Goal: Communication & Community: Ask a question

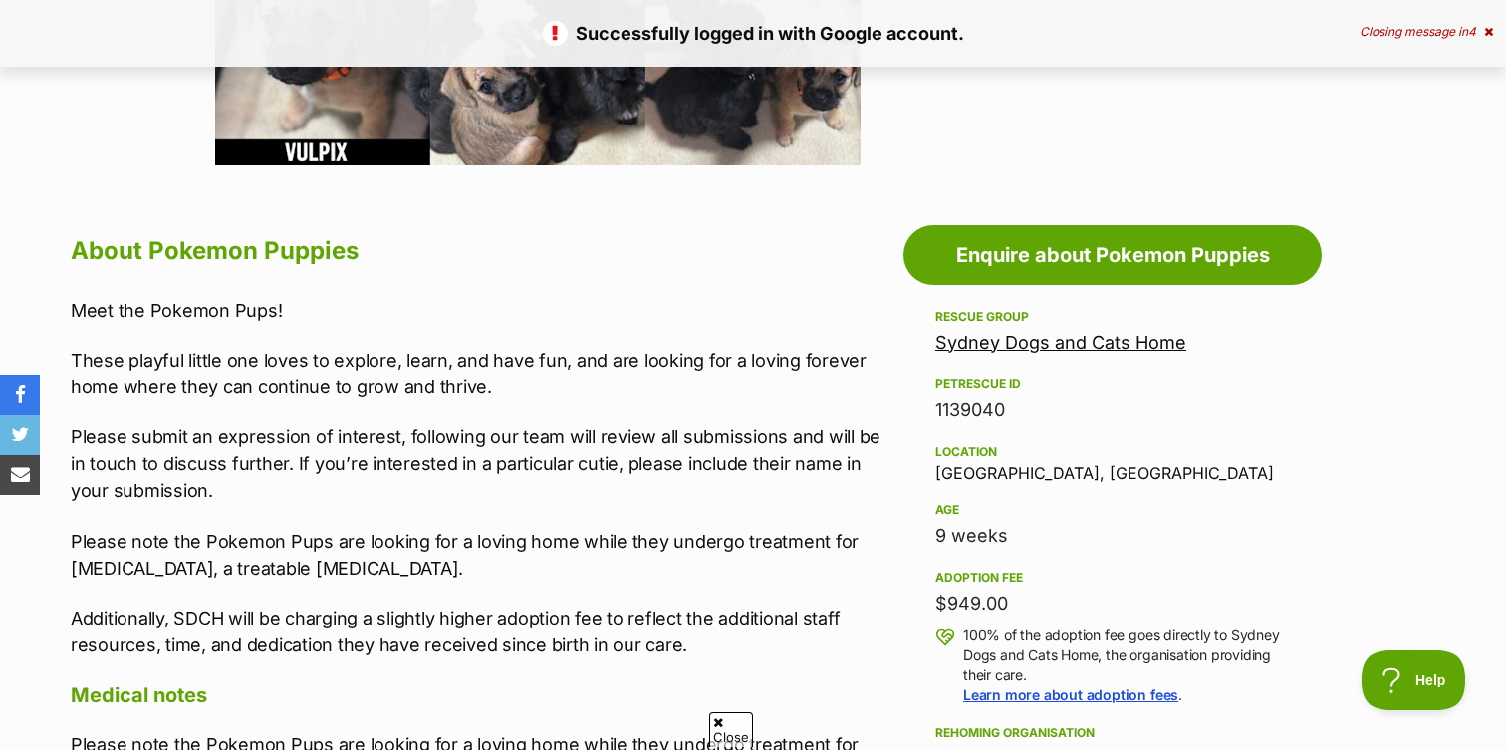
scroll to position [895, 0]
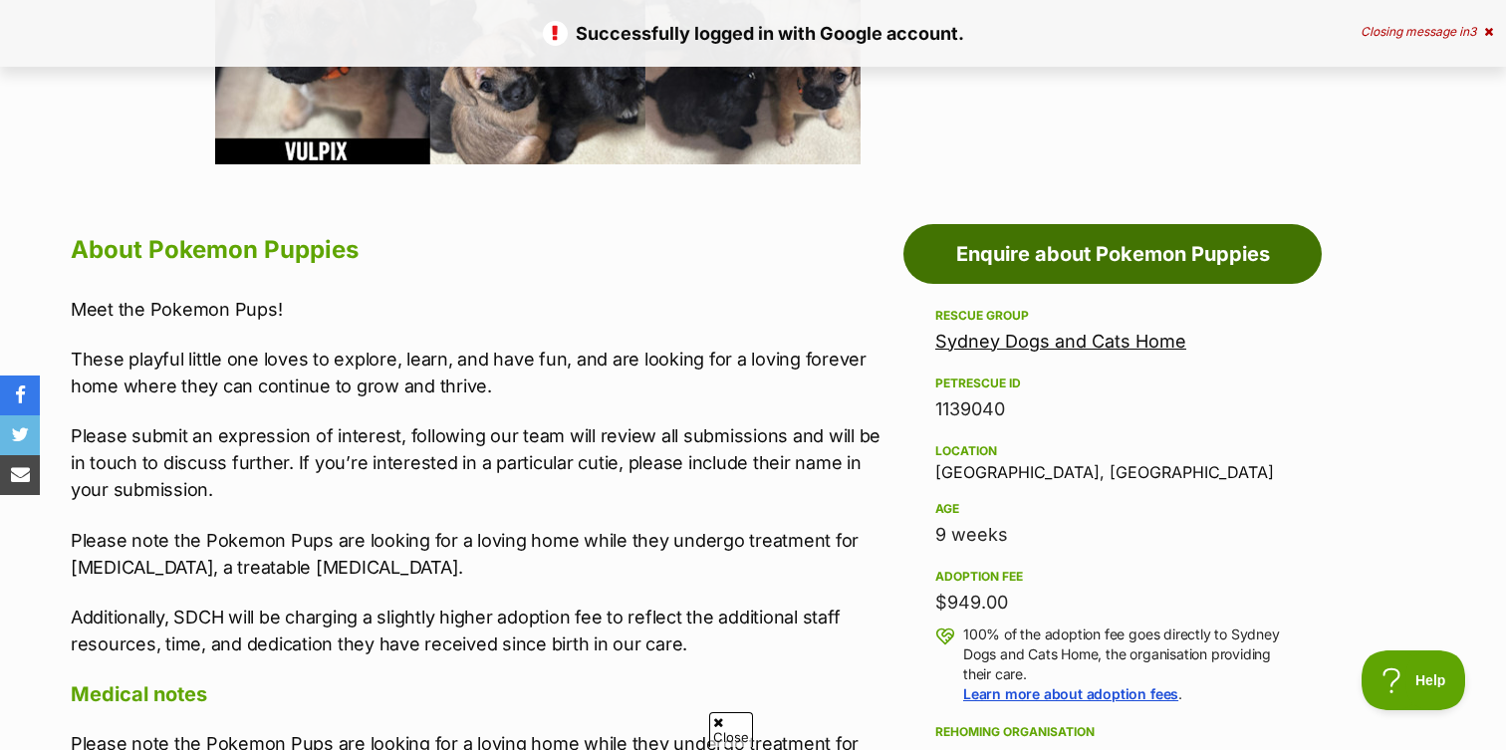
click at [992, 261] on link "Enquire about Pokemon Puppies" at bounding box center [1112, 254] width 418 height 60
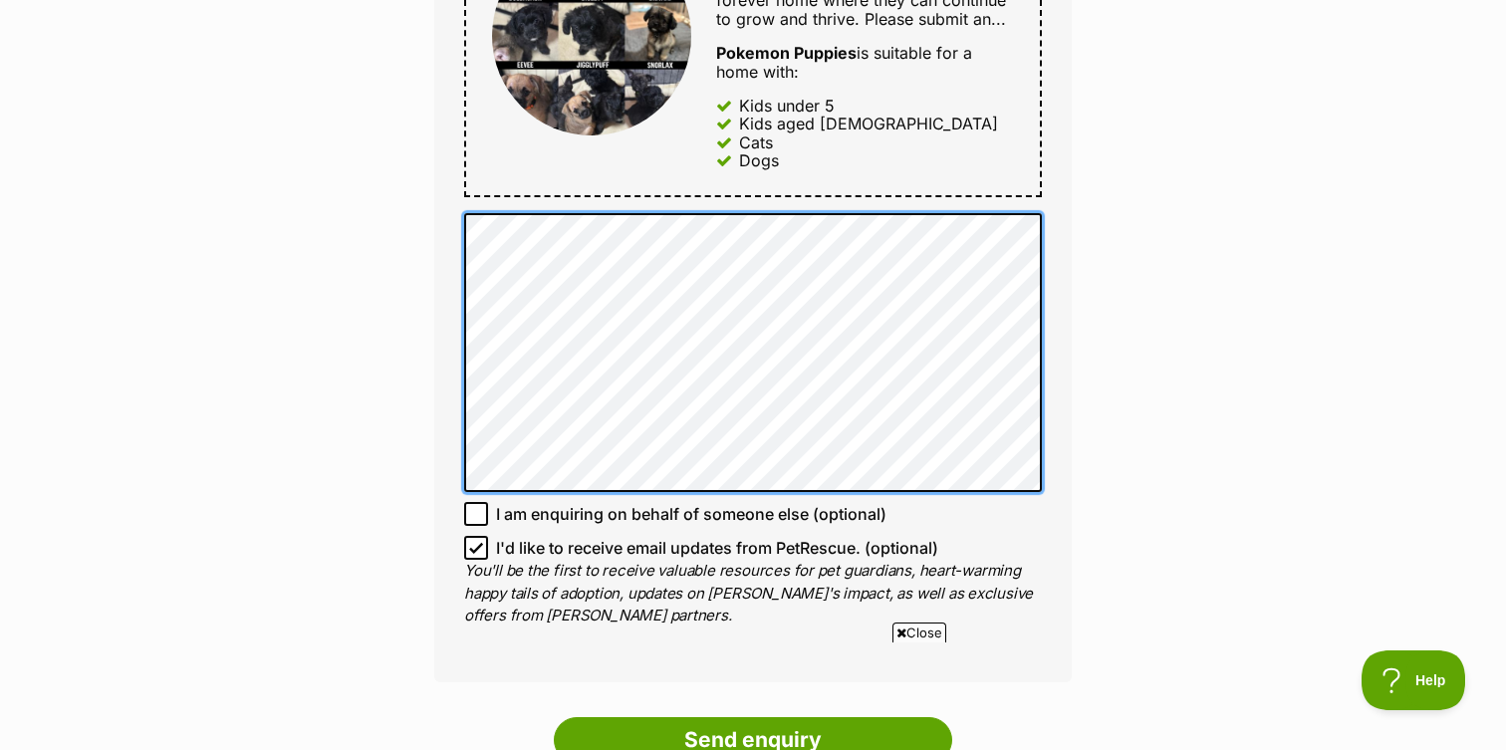
scroll to position [1253, 0]
click at [381, 95] on div "Enquire about Pokemon Puppies 02 9587 9611 Send an enquiry via the form below o…" at bounding box center [753, 101] width 1506 height 2344
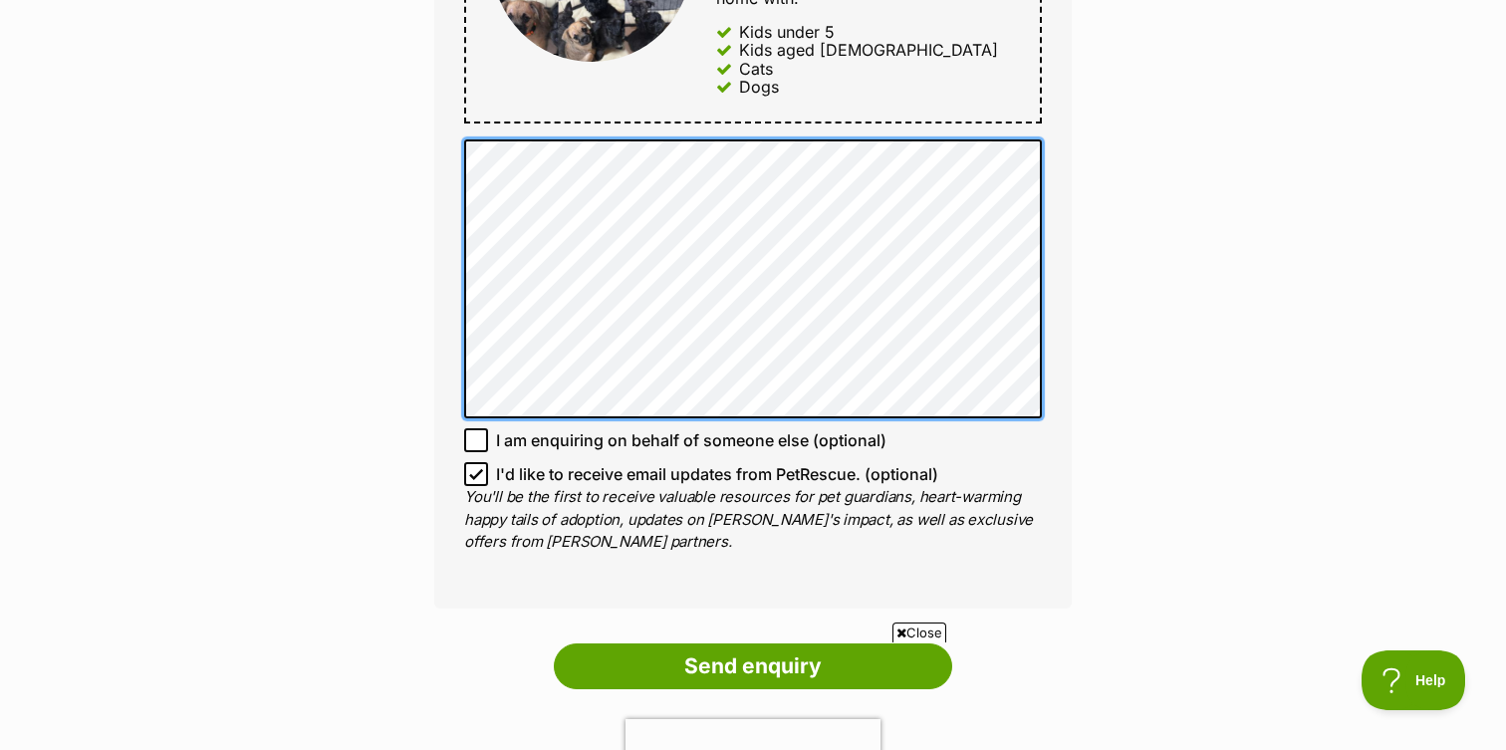
scroll to position [1452, 0]
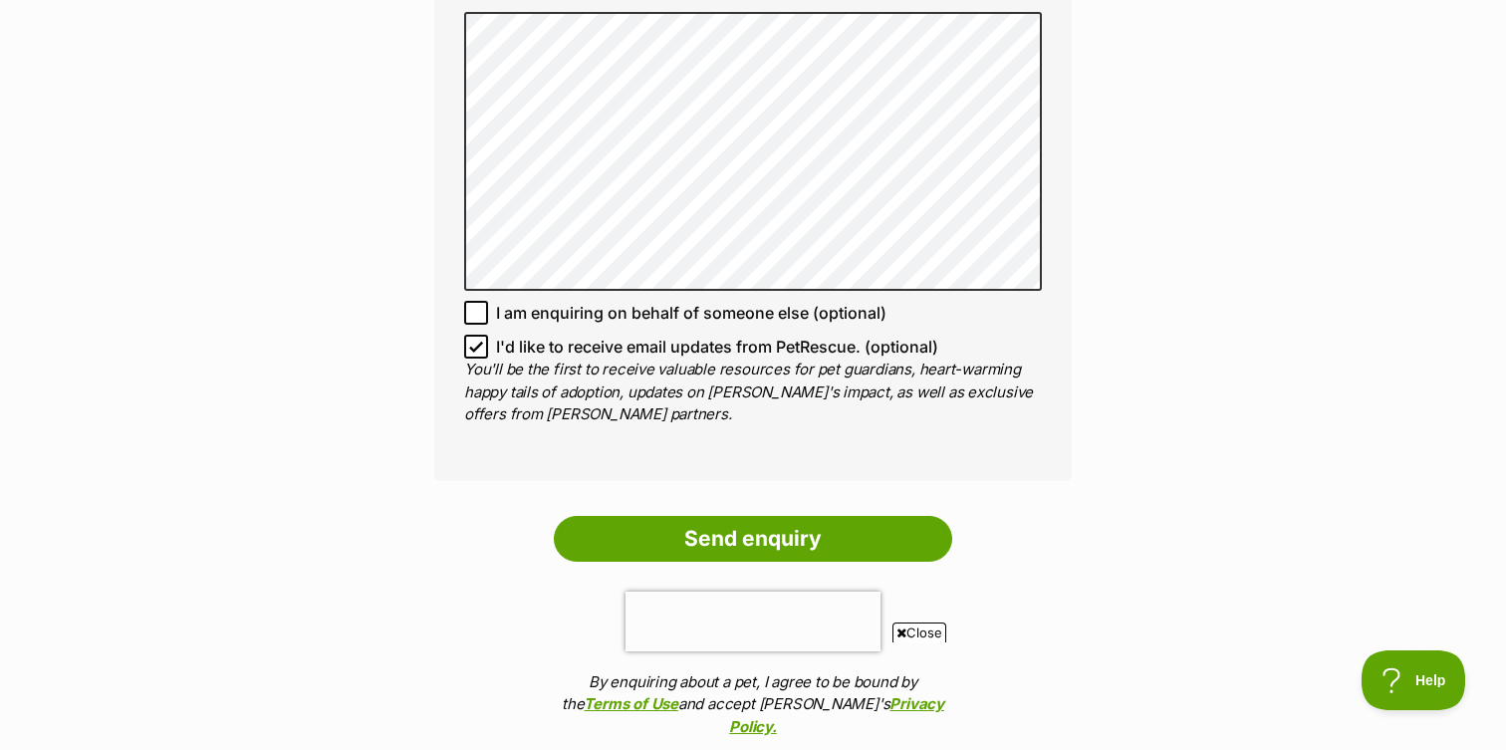
click at [475, 354] on icon at bounding box center [476, 347] width 14 height 14
click at [475, 358] on input "I'd like to receive email updates from PetRescue. (optional)" at bounding box center [476, 347] width 24 height 24
checkbox input "false"
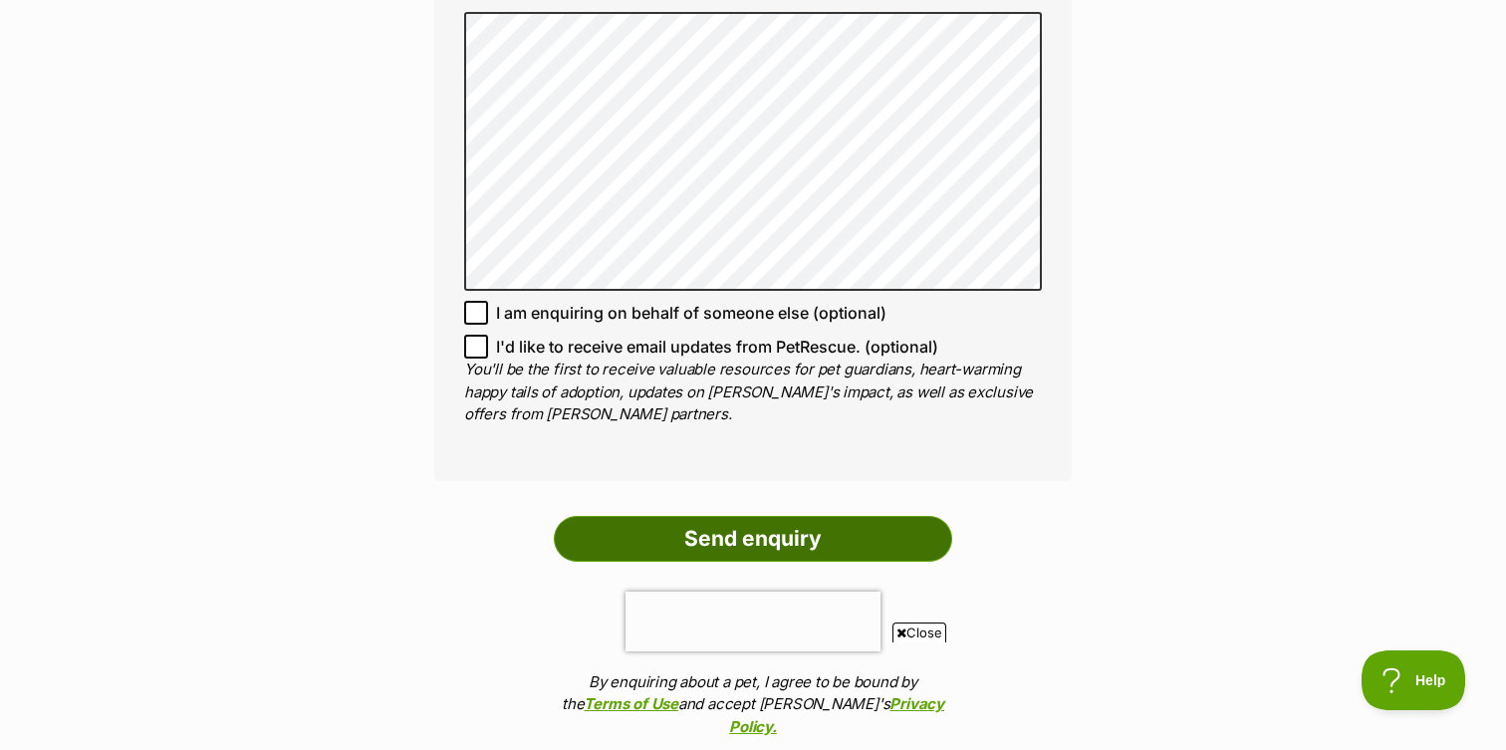
click at [699, 562] on input "Send enquiry" at bounding box center [753, 539] width 398 height 46
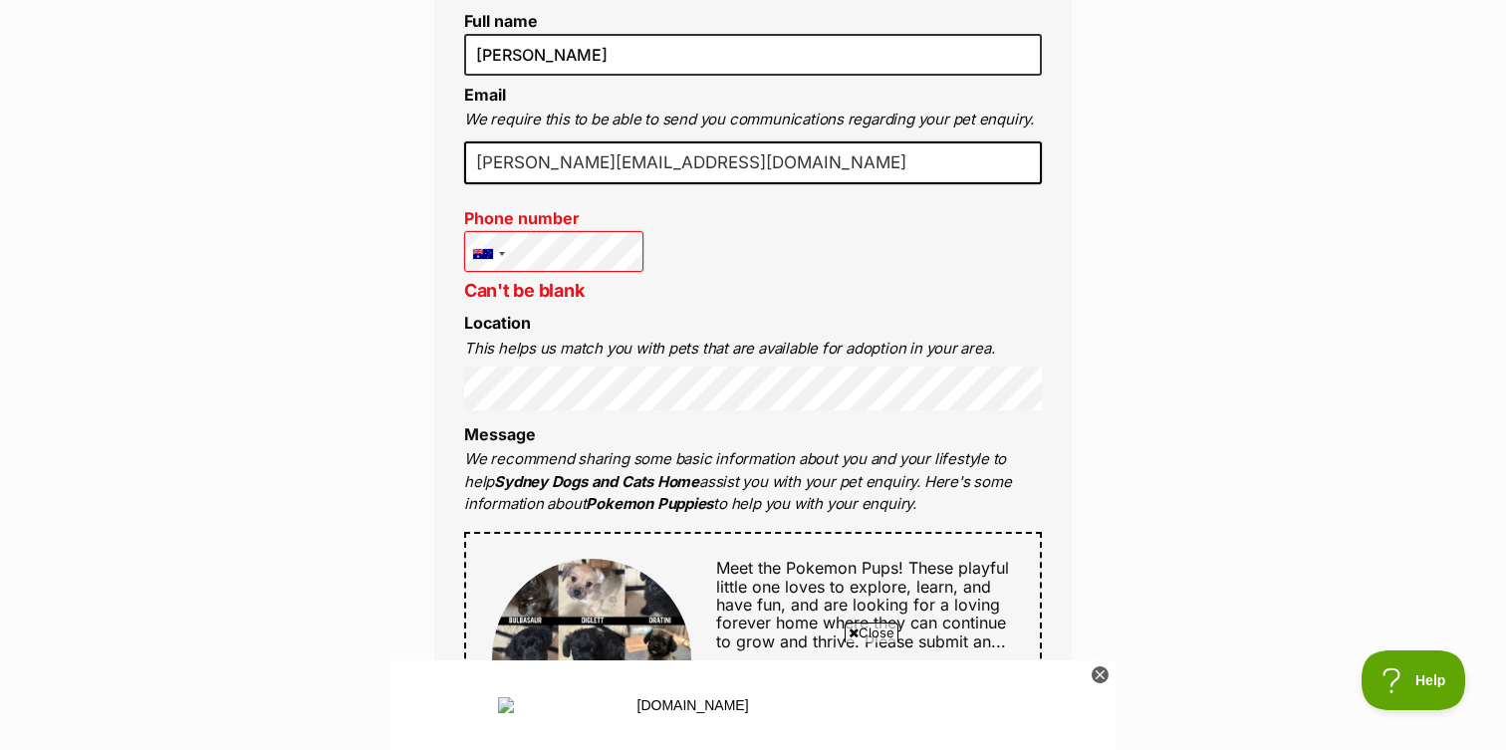
click at [355, 306] on div "Enquire about Pokemon Puppies 02 9587 9611 Send an enquiry via the form below o…" at bounding box center [753, 650] width 1506 height 2493
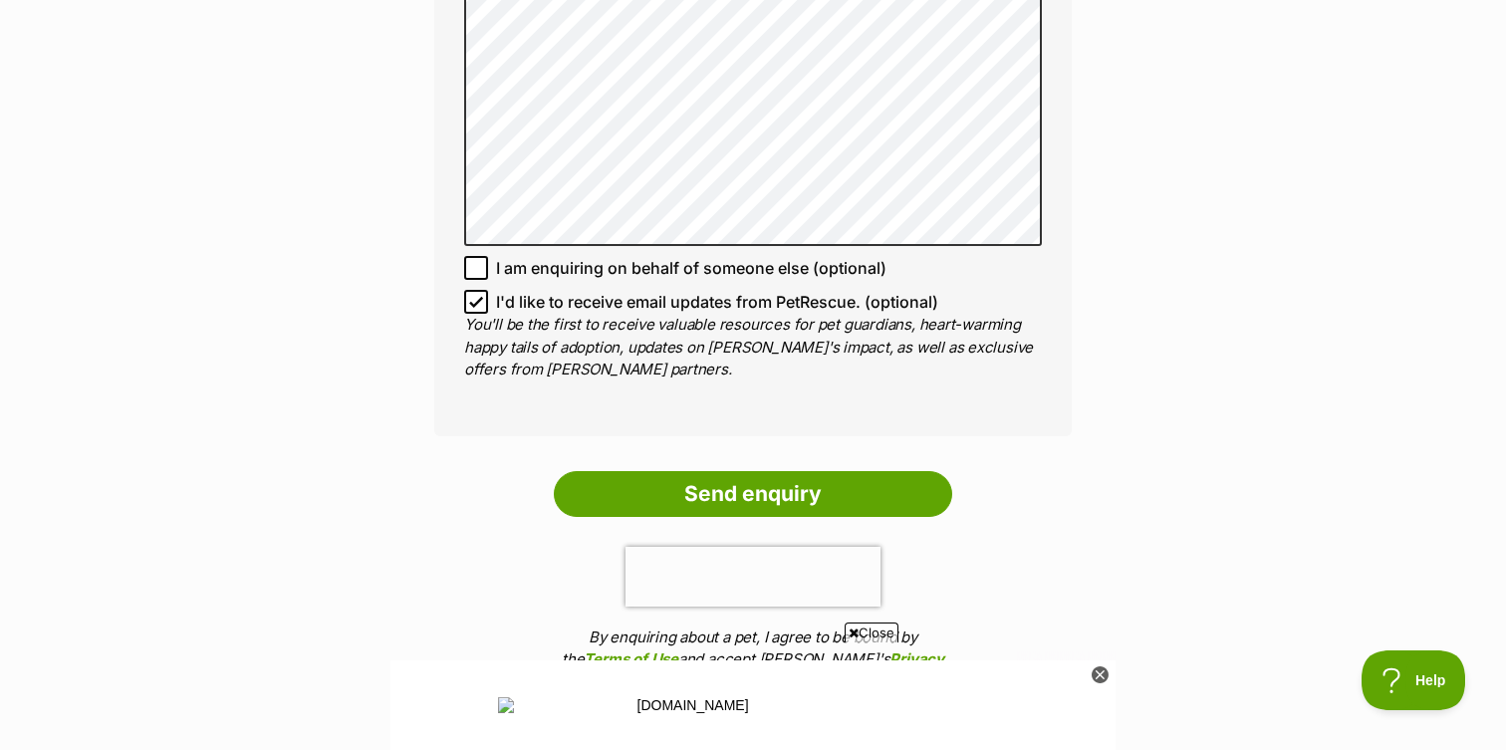
scroll to position [1753, 0]
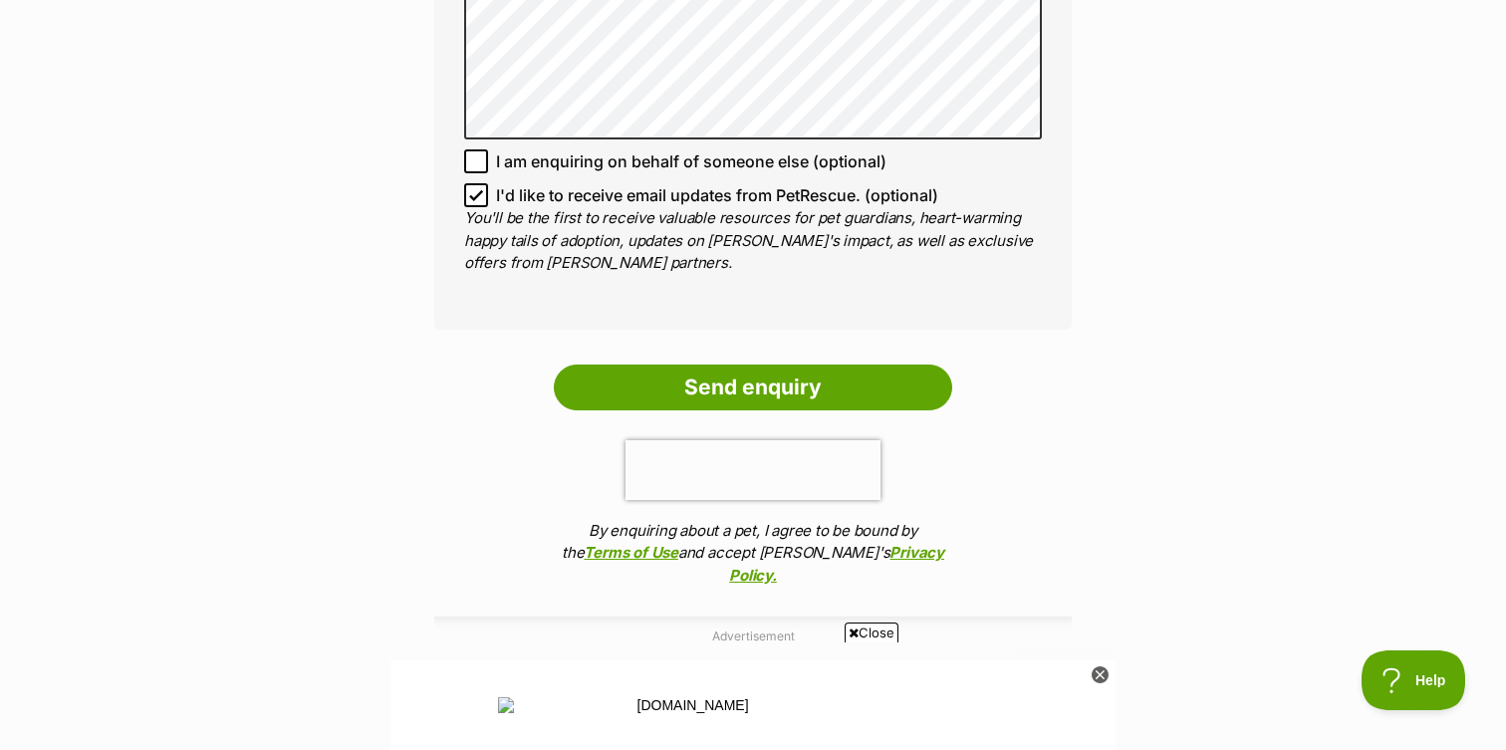
click at [482, 202] on icon at bounding box center [476, 195] width 14 height 14
click at [482, 207] on input "I'd like to receive email updates from PetRescue. (optional)" at bounding box center [476, 195] width 24 height 24
checkbox input "false"
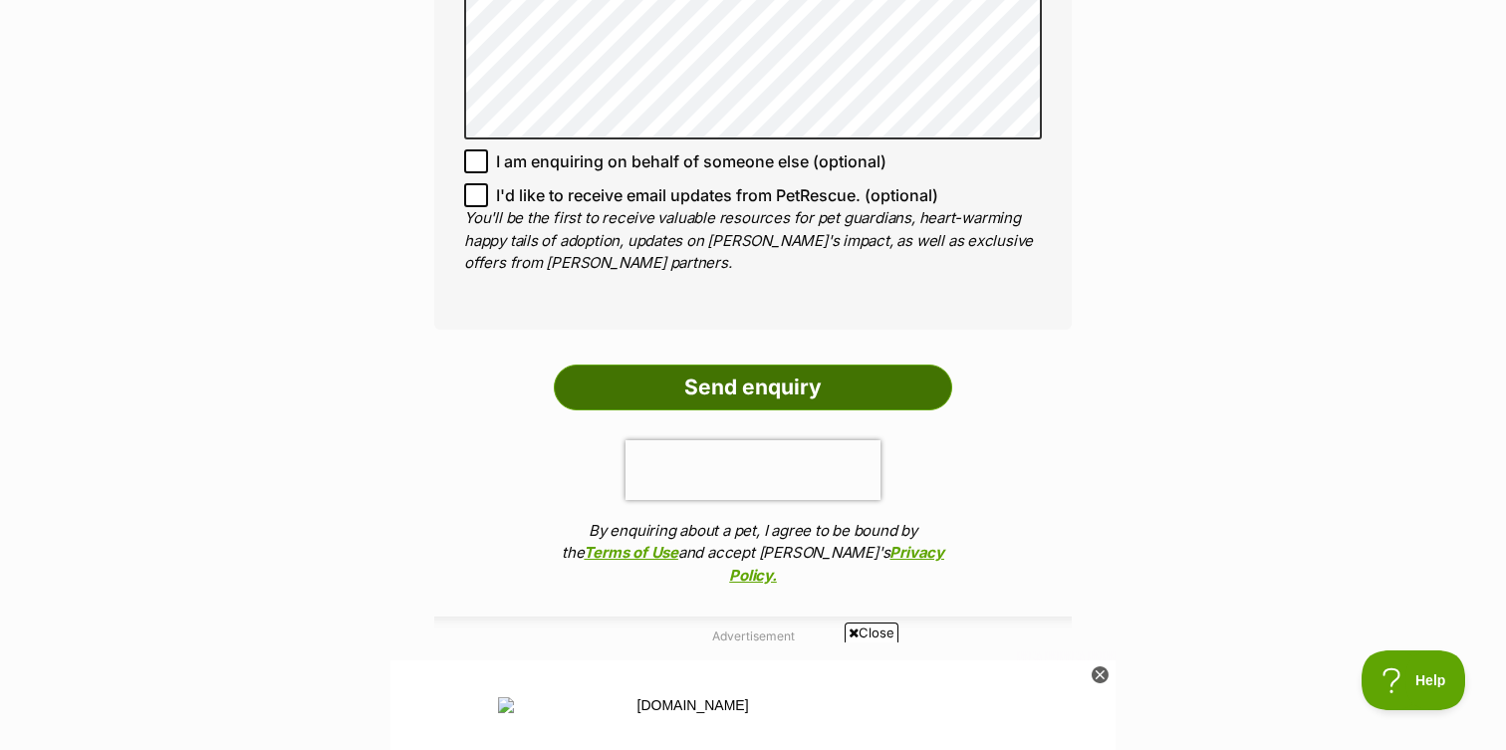
click at [608, 410] on input "Send enquiry" at bounding box center [753, 387] width 398 height 46
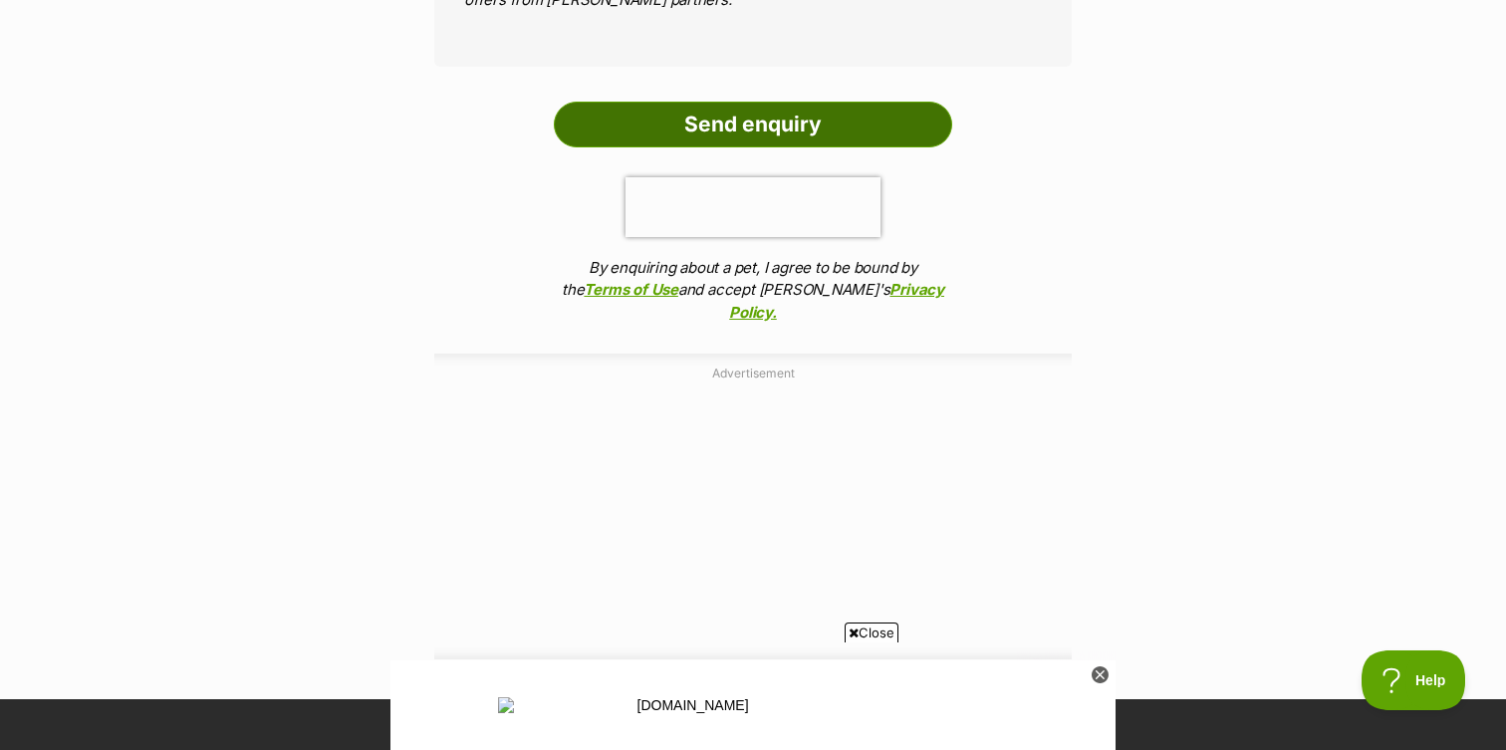
scroll to position [2104, 0]
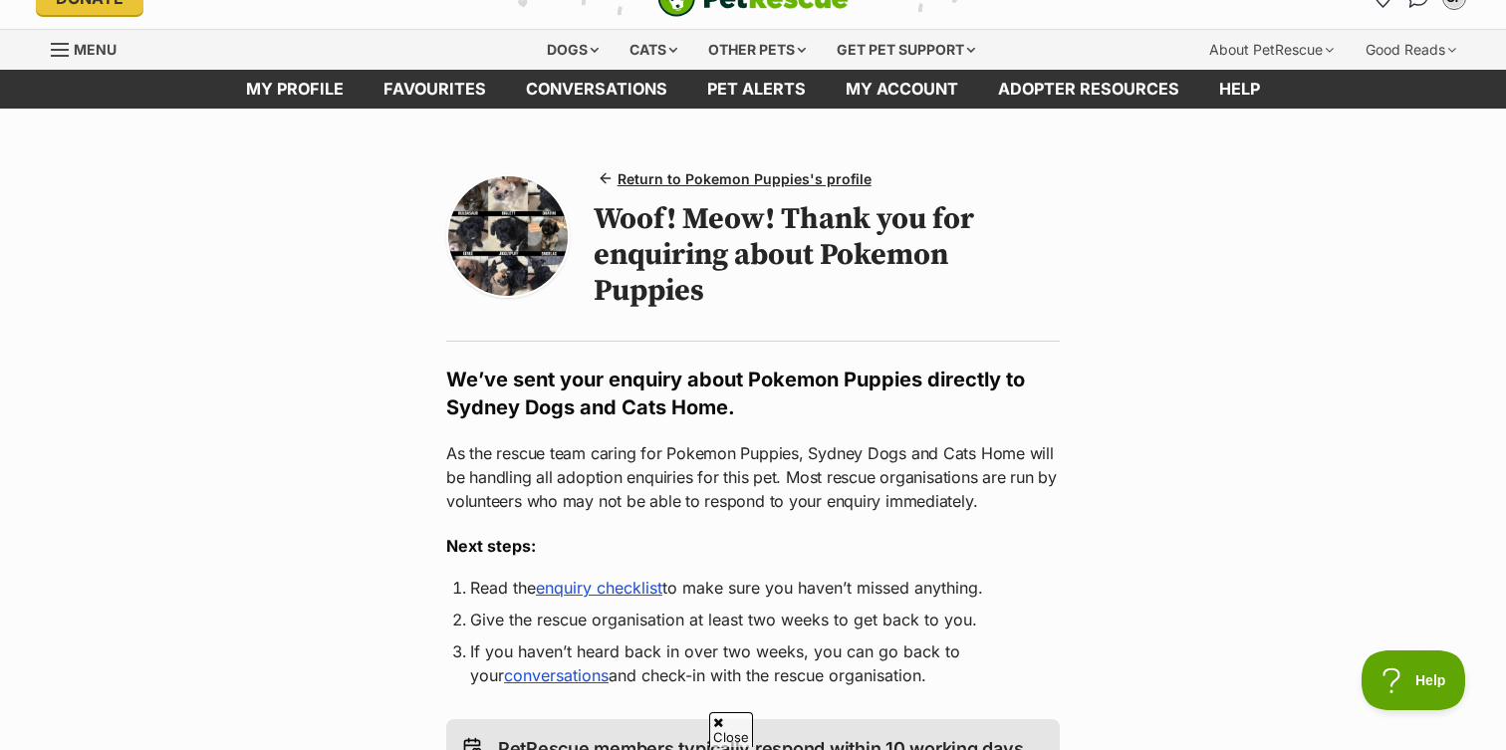
scroll to position [4, 0]
